Goal: Check status: Check status

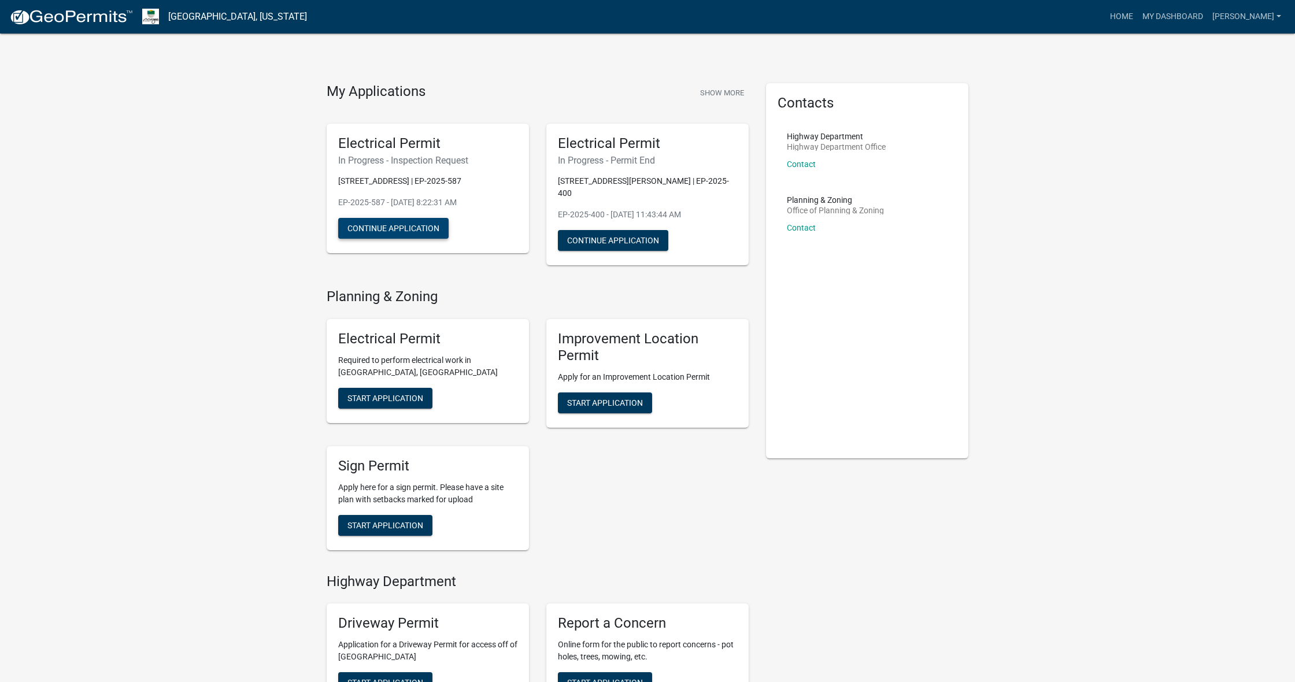
click at [423, 232] on button "Continue Application" at bounding box center [393, 228] width 110 height 21
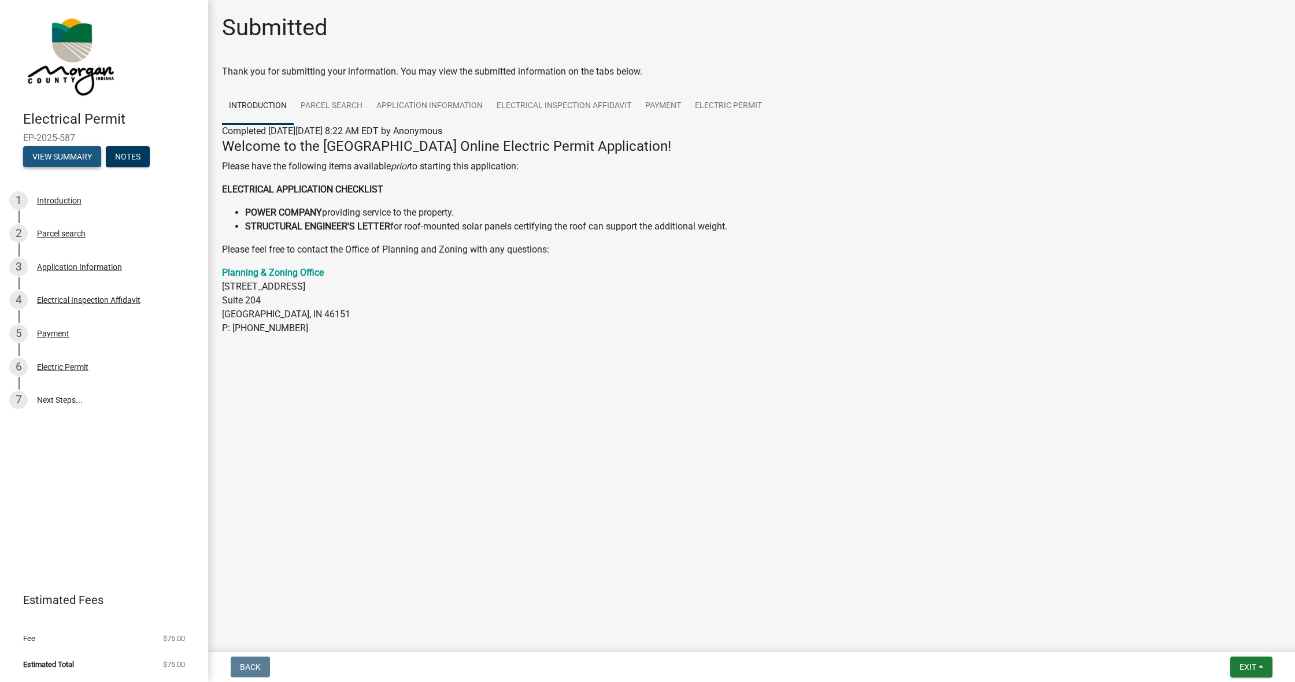
click at [71, 163] on button "View Summary" at bounding box center [62, 156] width 78 height 21
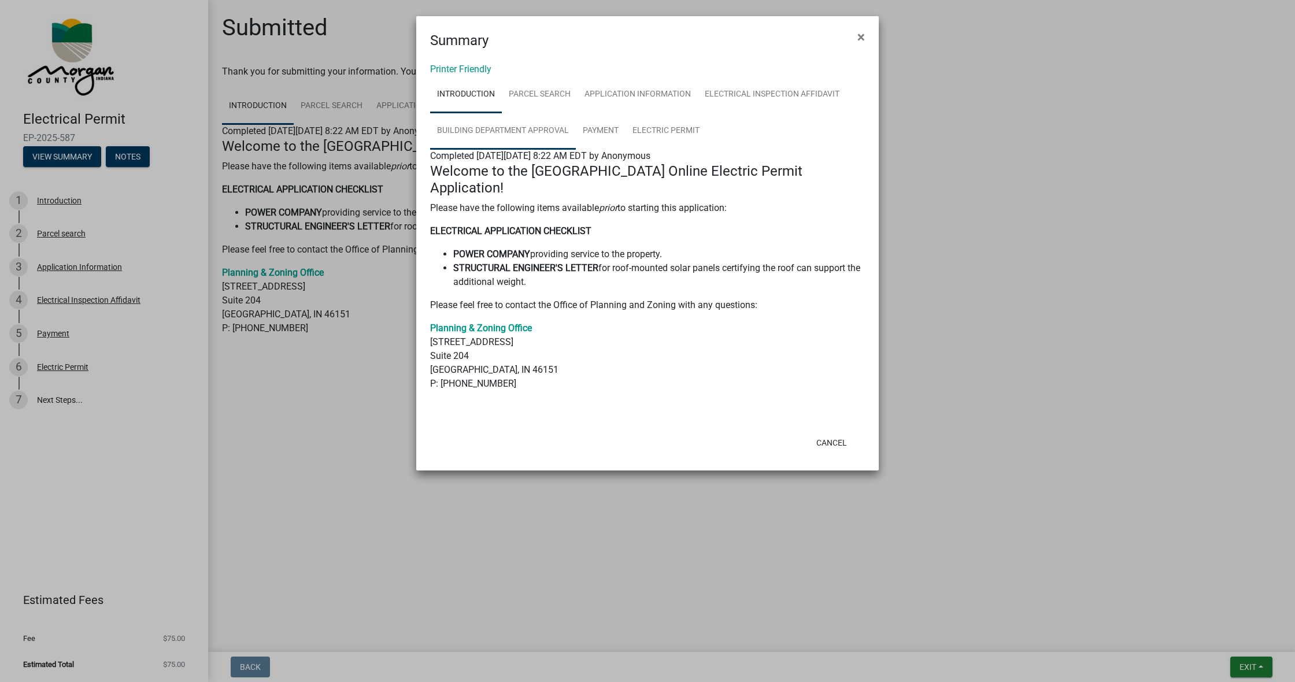
click at [542, 130] on link "Building Department Approval" at bounding box center [503, 131] width 146 height 37
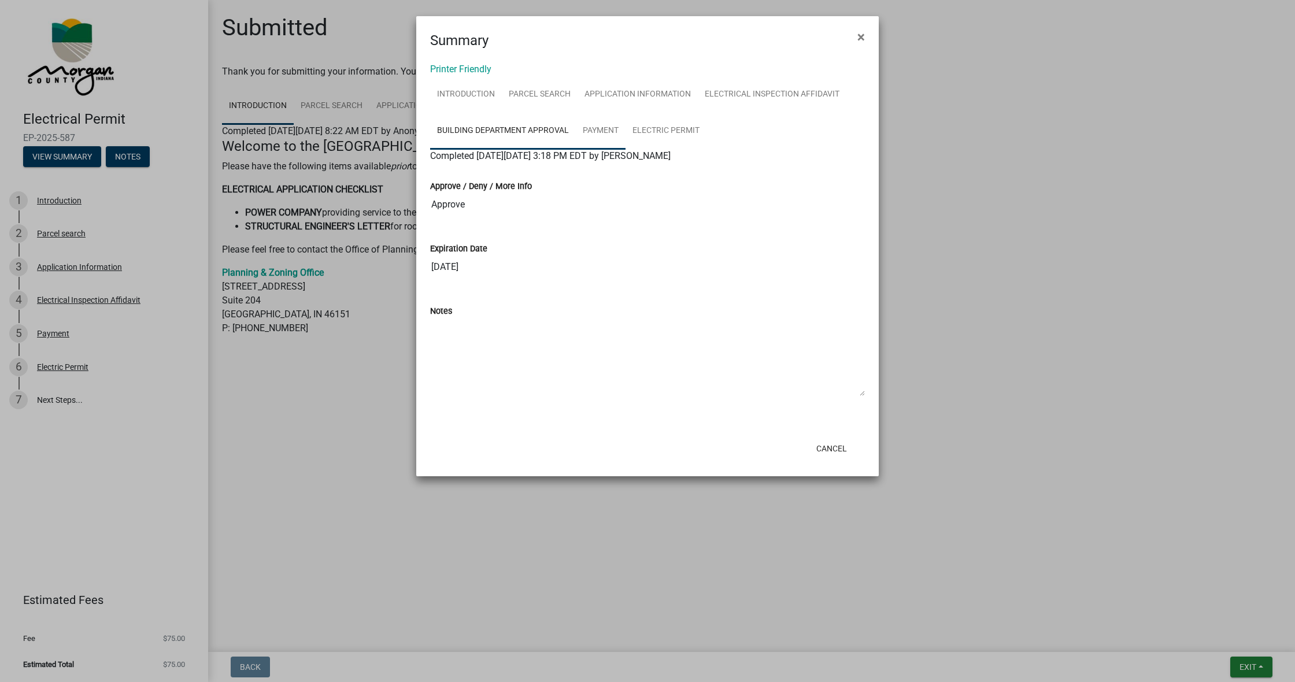
click at [605, 129] on link "Payment" at bounding box center [601, 131] width 50 height 37
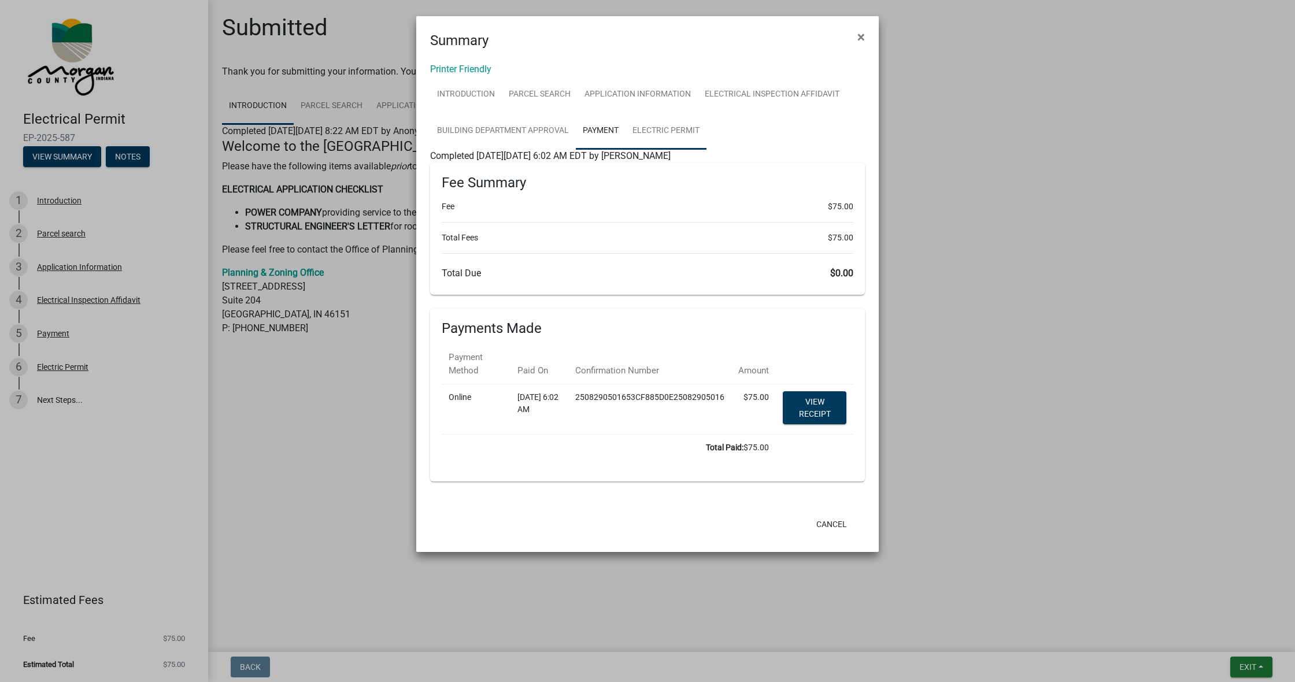
click at [662, 130] on link "Electric Permit" at bounding box center [666, 131] width 81 height 37
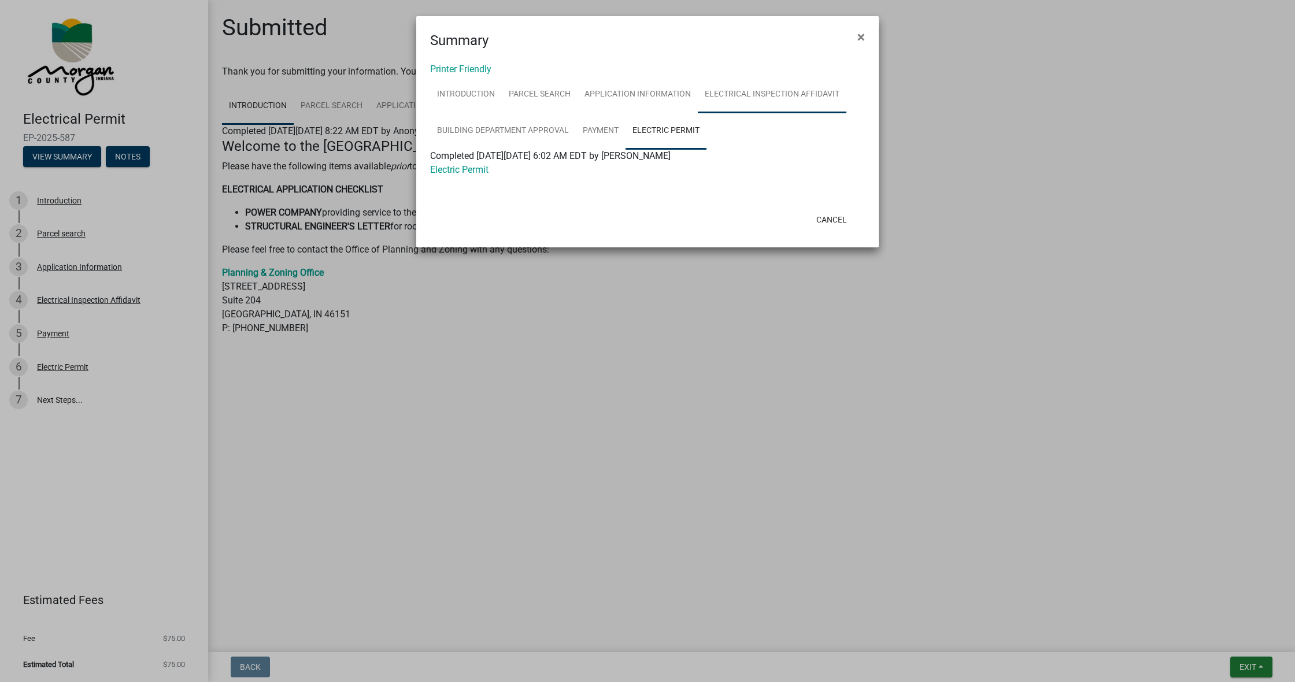
click at [793, 97] on link "Electrical Inspection Affidavit" at bounding box center [772, 94] width 149 height 37
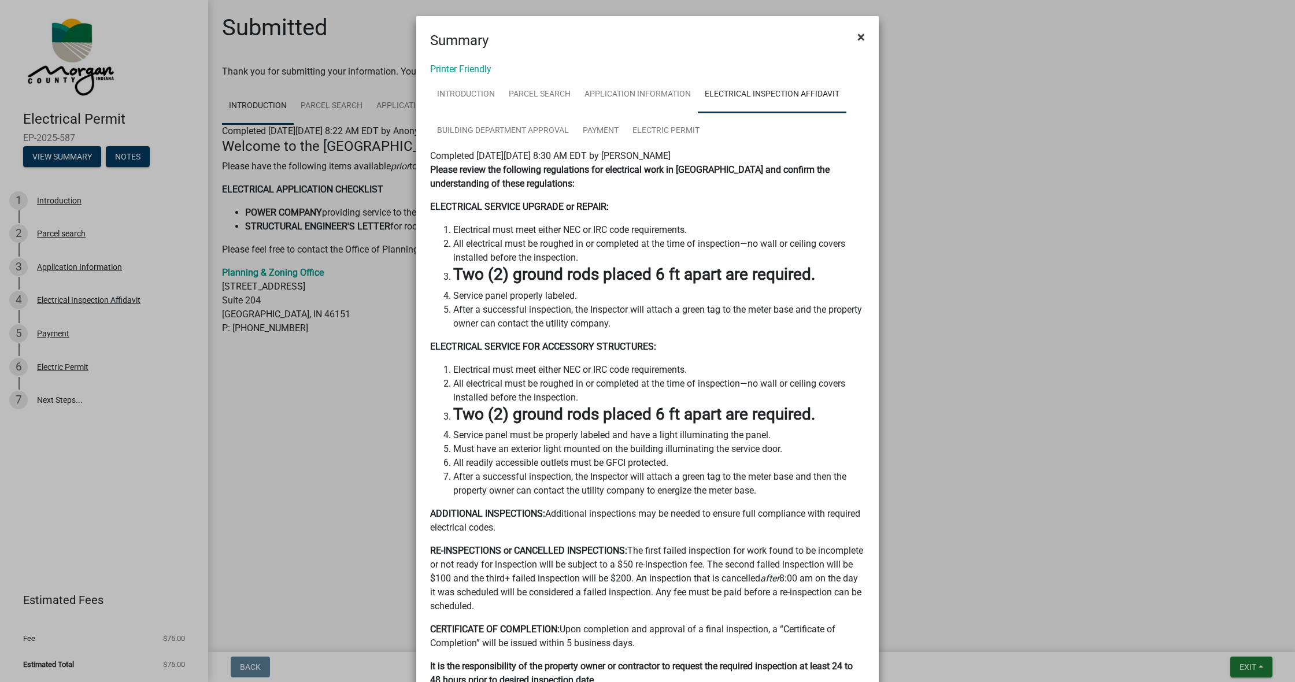
click at [869, 38] on button "×" at bounding box center [861, 37] width 26 height 32
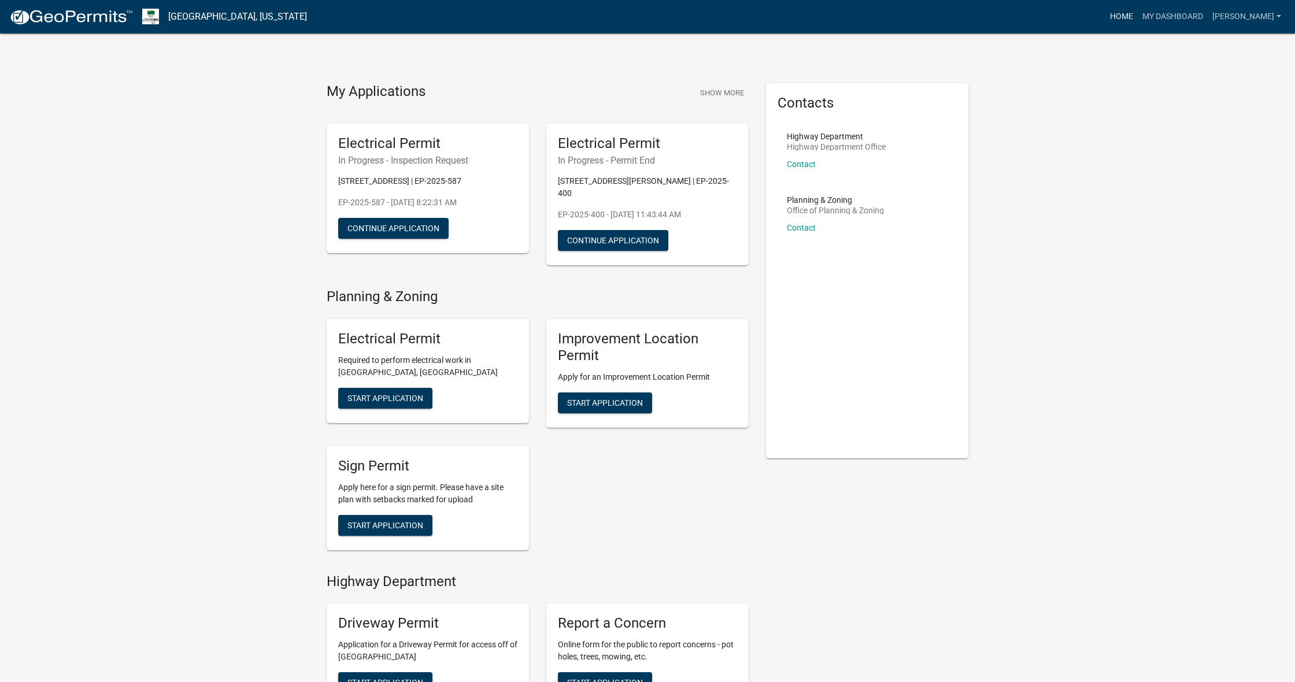
click at [1138, 16] on link "Home" at bounding box center [1122, 17] width 32 height 22
click at [1195, 15] on link "My Dashboard" at bounding box center [1173, 17] width 70 height 22
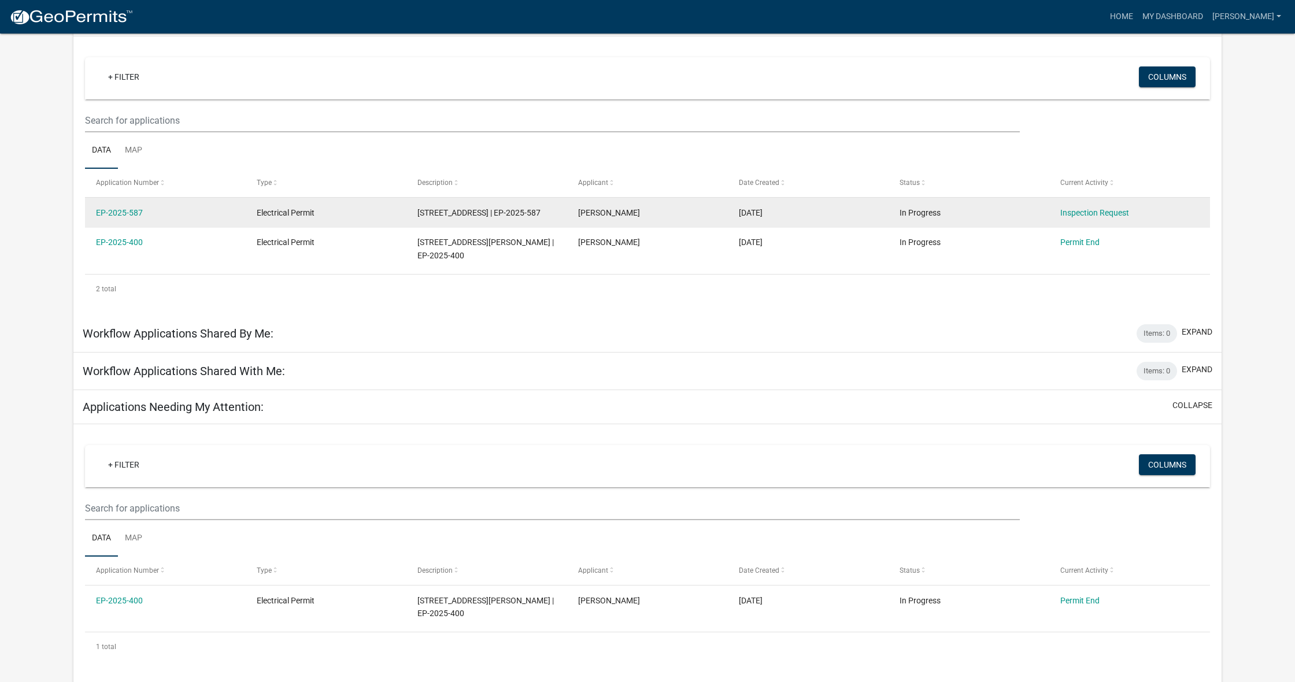
scroll to position [88, 0]
click at [1114, 215] on link "Inspection Request" at bounding box center [1095, 213] width 69 height 9
